Goal: Task Accomplishment & Management: Manage account settings

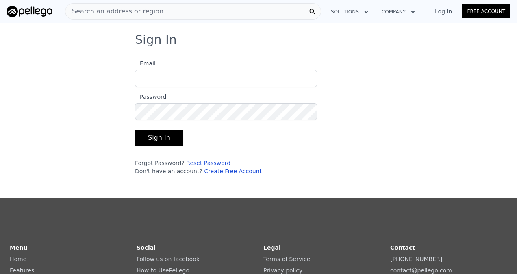
type input "[EMAIL_ADDRESS][DOMAIN_NAME]"
click at [171, 149] on form "Email [EMAIL_ADDRESS][DOMAIN_NAME] Password Sign In Forgot Password? Reset Pass…" at bounding box center [226, 114] width 182 height 121
click at [168, 141] on button "Sign In" at bounding box center [159, 138] width 48 height 16
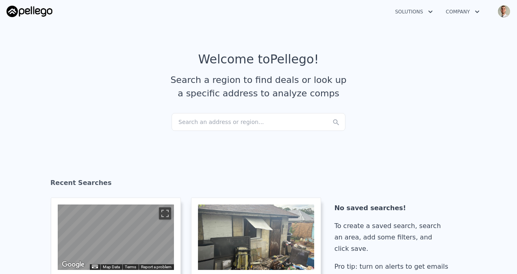
click at [479, 19] on div "Solutions Company Open main menu Open user menu" at bounding box center [258, 11] width 504 height 19
click at [476, 15] on icon "button" at bounding box center [477, 12] width 8 height 10
click at [422, 20] on div "Solutions Company About Pellego How it Works Open main menu Open user menu" at bounding box center [258, 11] width 504 height 19
click at [422, 15] on button "Solutions" at bounding box center [413, 11] width 51 height 15
